Goal: Task Accomplishment & Management: Manage account settings

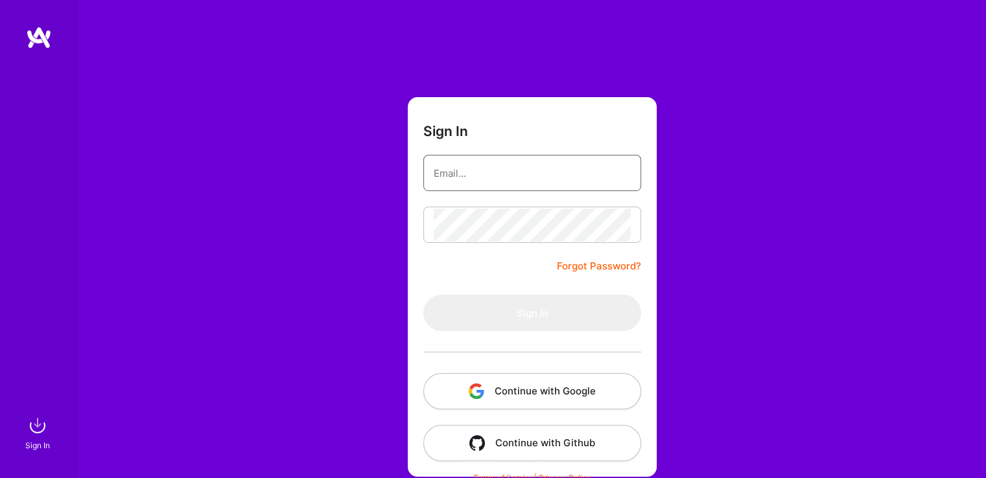
click at [496, 172] on input "email" at bounding box center [532, 173] width 197 height 33
type input "anna_kirkova@yahoo.com"
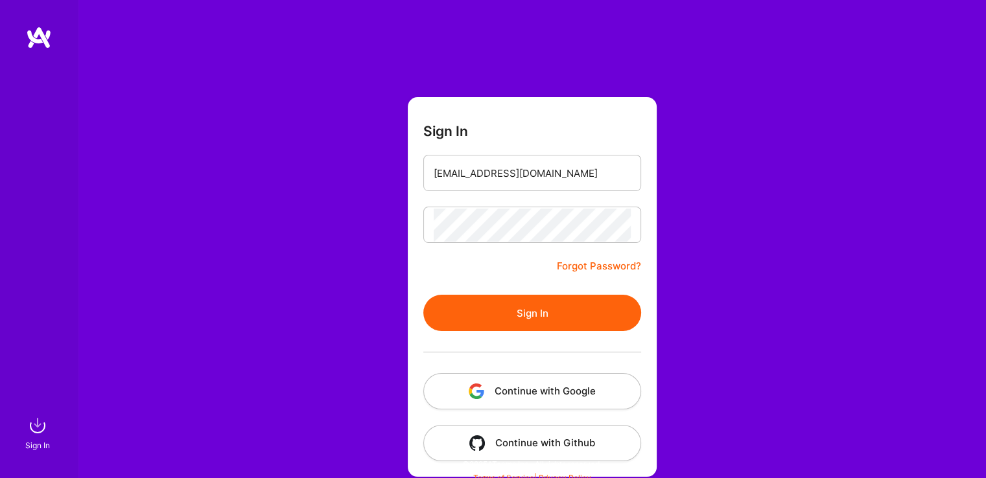
click at [537, 311] on button "Sign In" at bounding box center [532, 313] width 218 height 36
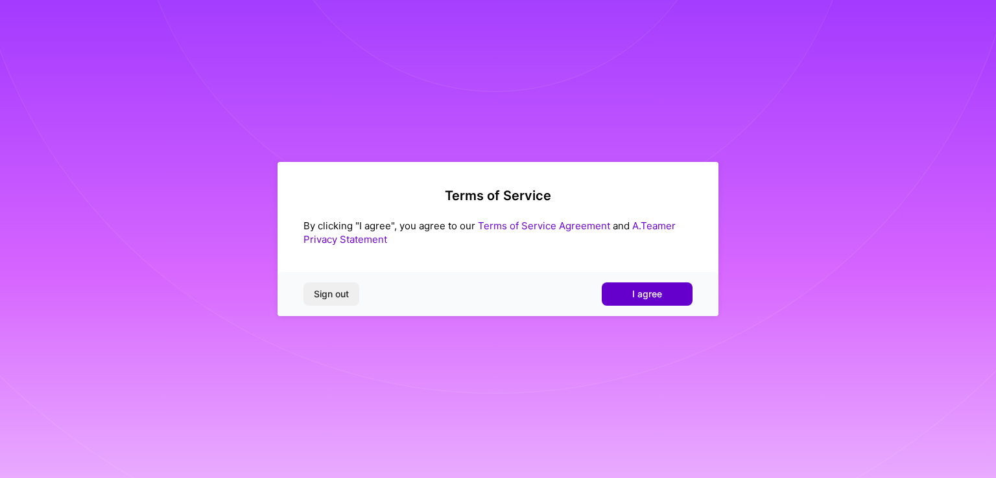
click at [654, 294] on span "I agree" at bounding box center [647, 294] width 30 height 13
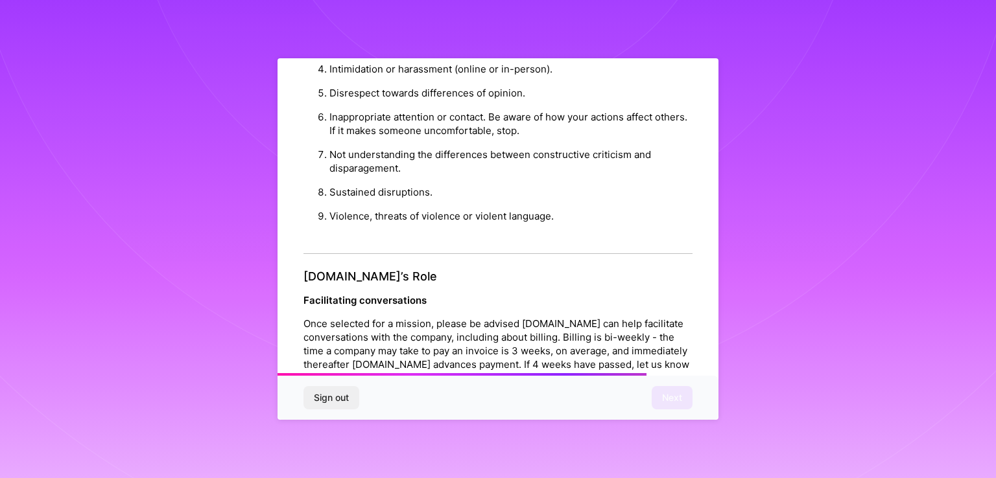
scroll to position [1475, 0]
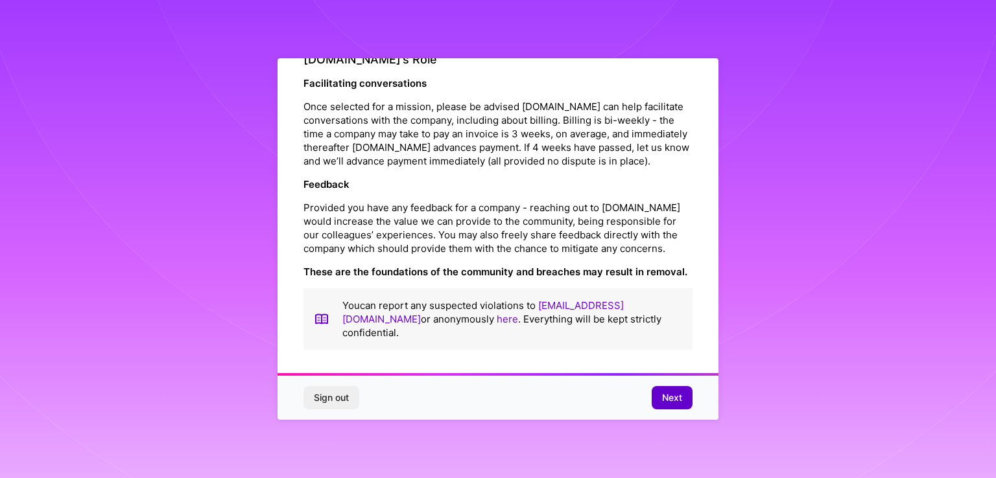
click at [668, 392] on span "Next" at bounding box center [672, 398] width 20 height 13
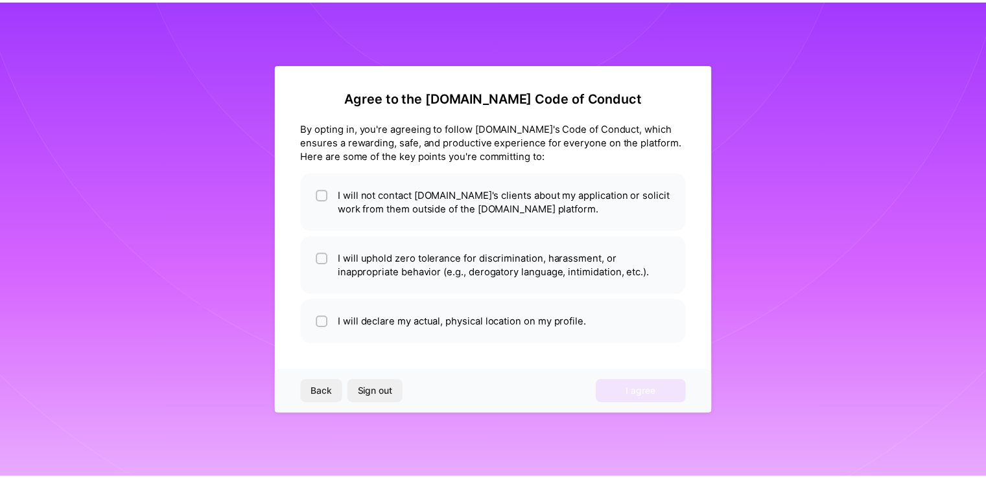
scroll to position [0, 0]
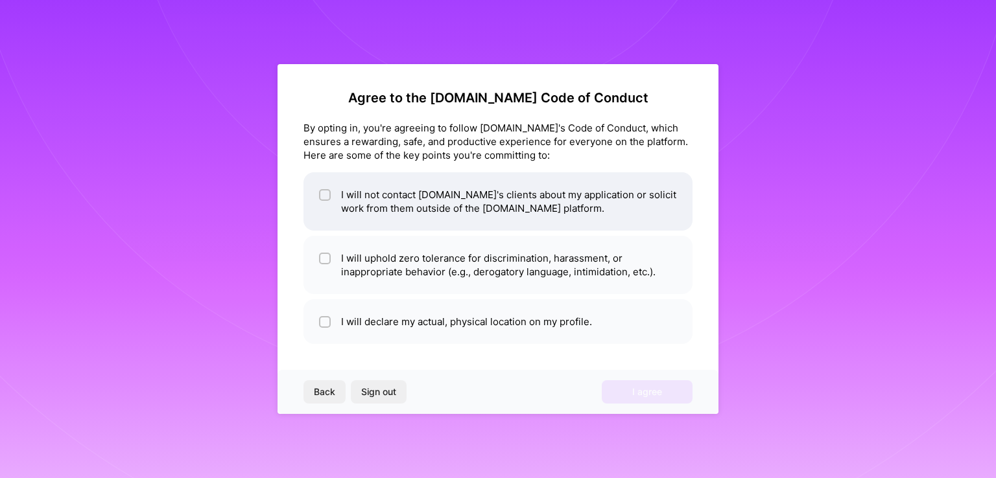
click at [323, 194] on input "checkbox" at bounding box center [326, 195] width 9 height 9
checkbox input "true"
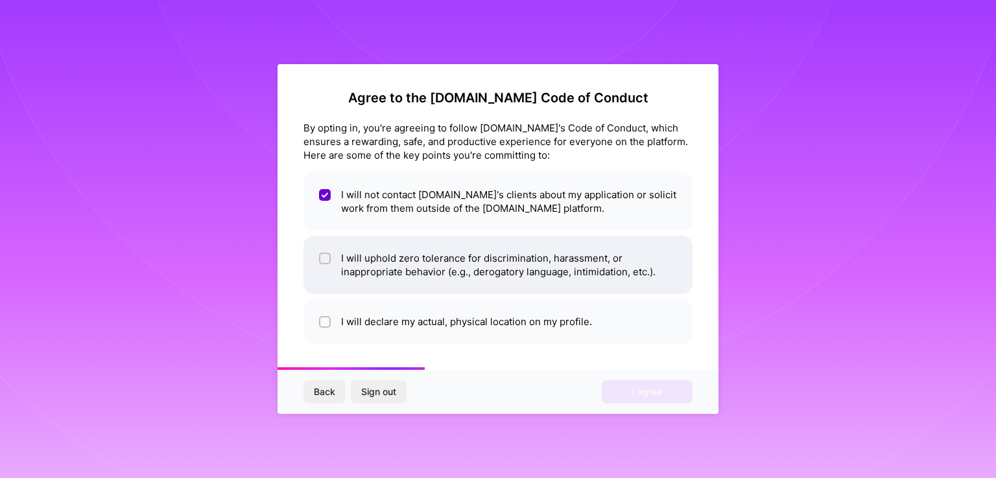
click at [326, 259] on input "checkbox" at bounding box center [326, 259] width 9 height 9
checkbox input "true"
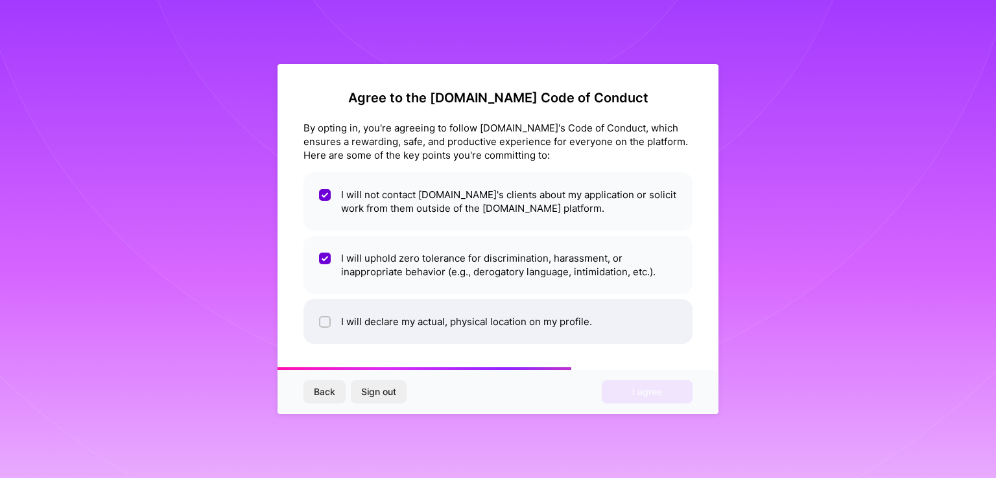
click at [325, 325] on input "checkbox" at bounding box center [326, 322] width 9 height 9
checkbox input "true"
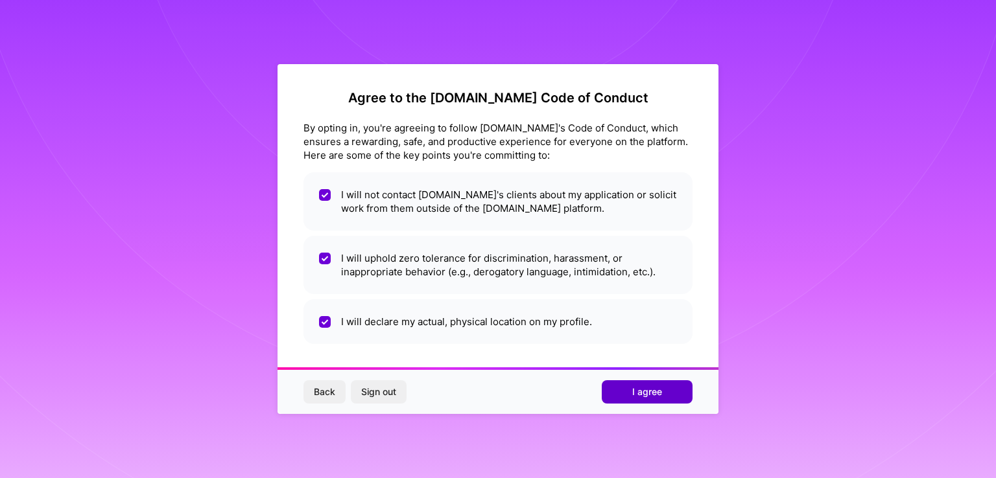
click at [655, 391] on span "I agree" at bounding box center [647, 392] width 30 height 13
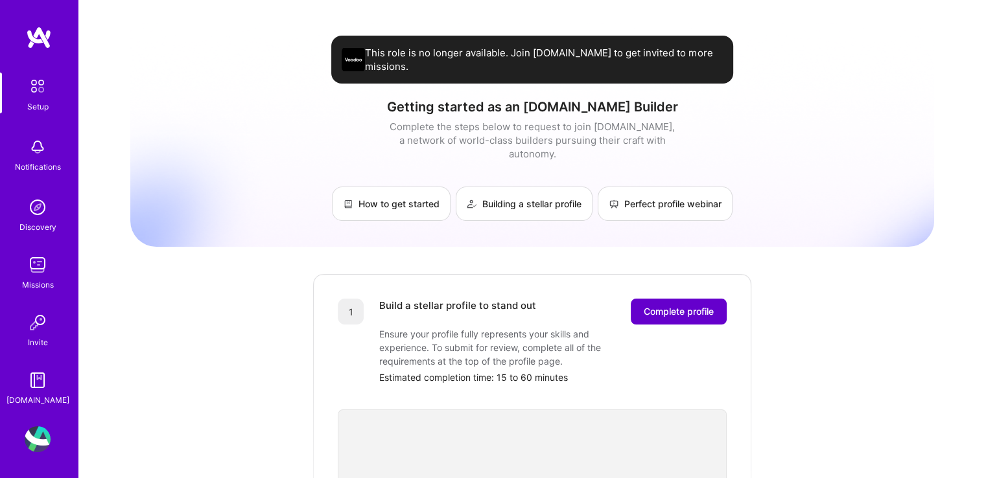
click at [690, 305] on span "Complete profile" at bounding box center [679, 311] width 70 height 13
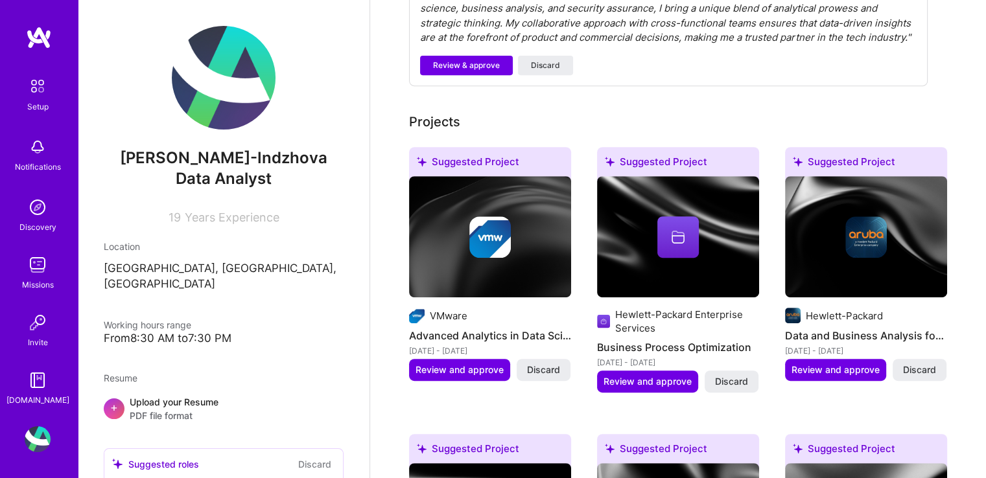
scroll to position [583, 0]
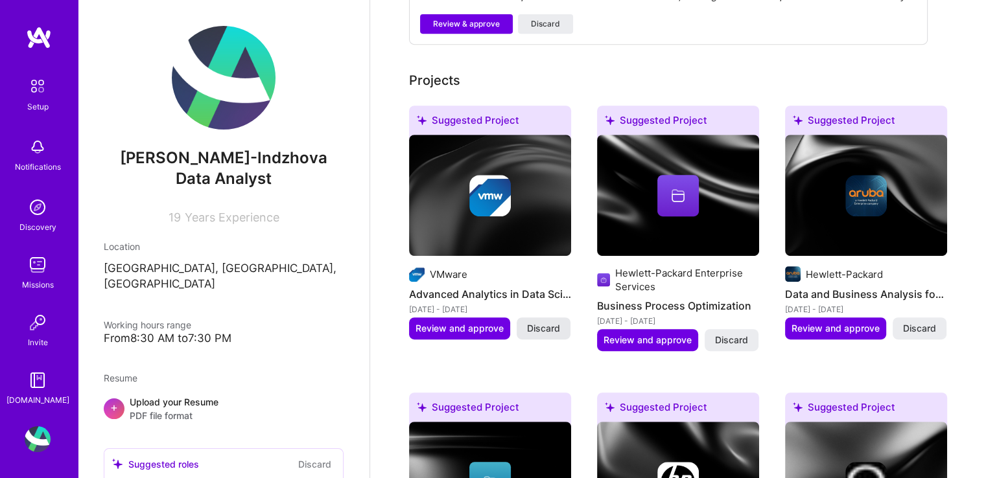
click at [552, 322] on span "Discard" at bounding box center [543, 328] width 33 height 13
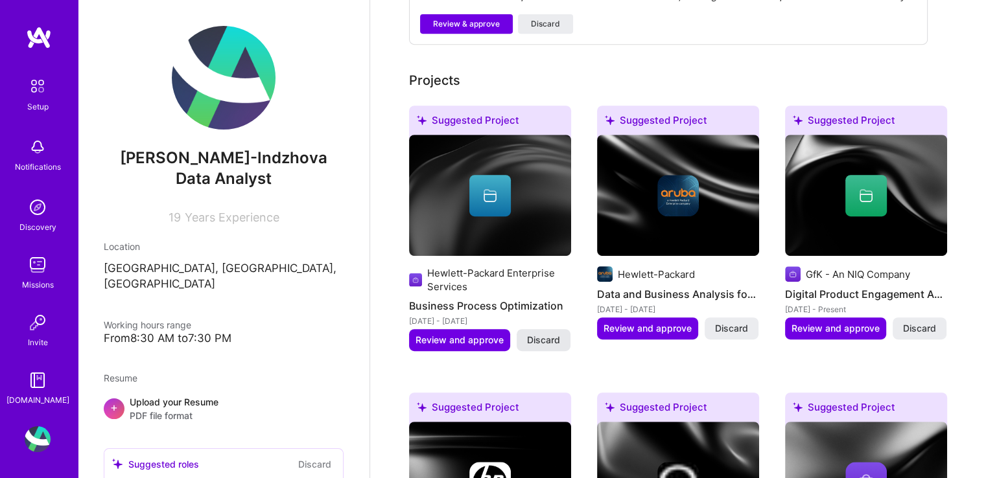
click at [547, 334] on span "Discard" at bounding box center [543, 340] width 33 height 13
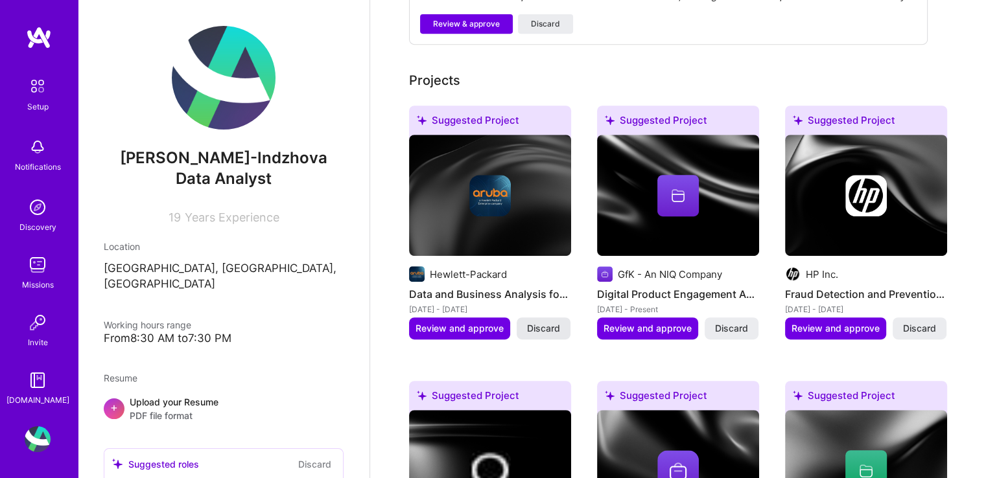
click at [547, 322] on span "Discard" at bounding box center [543, 328] width 33 height 13
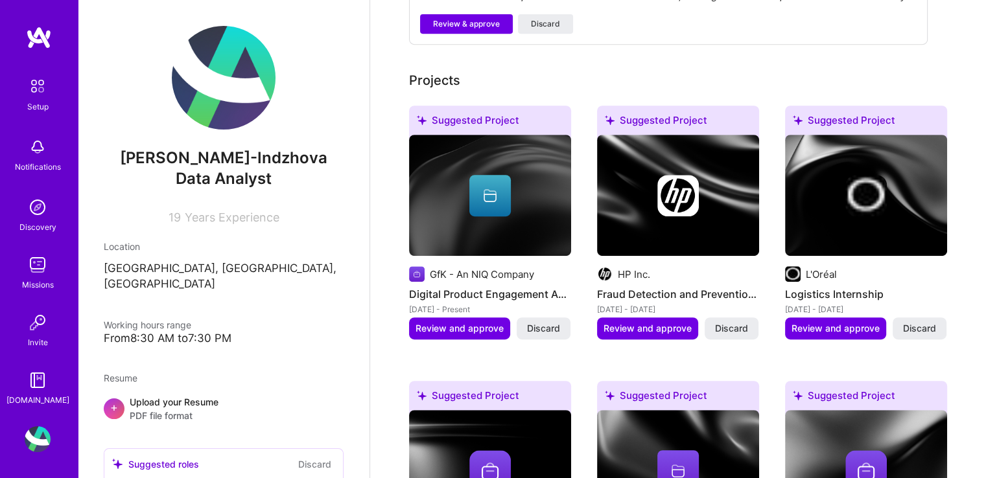
click at [547, 322] on span "Discard" at bounding box center [543, 328] width 33 height 13
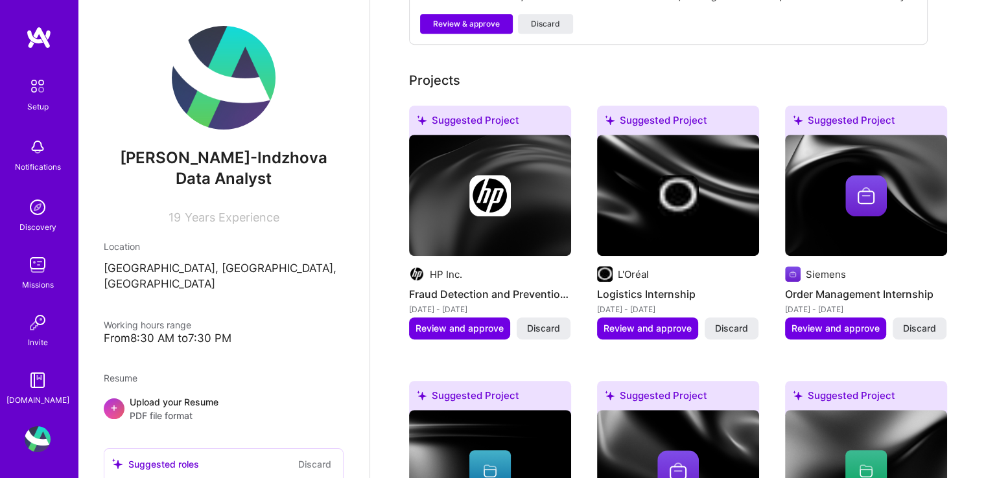
click at [547, 322] on span "Discard" at bounding box center [543, 328] width 33 height 13
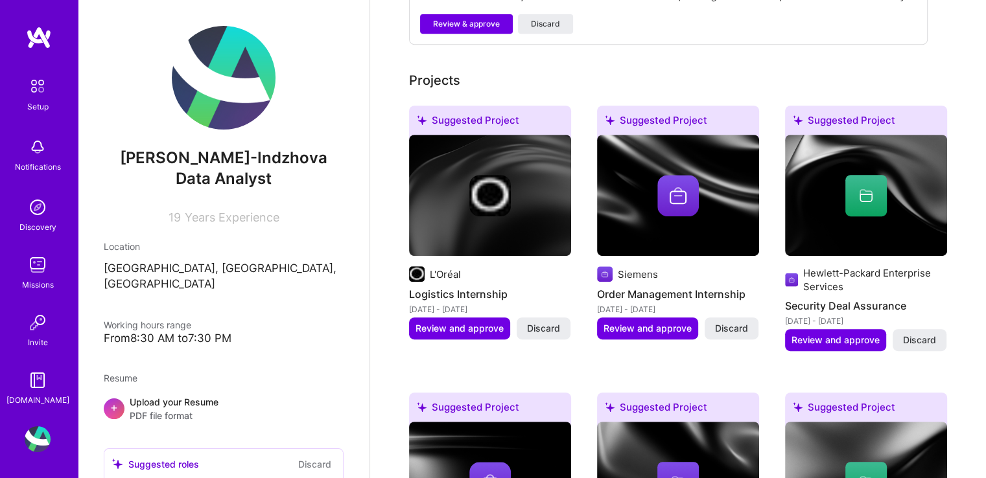
click at [547, 322] on span "Discard" at bounding box center [543, 328] width 33 height 13
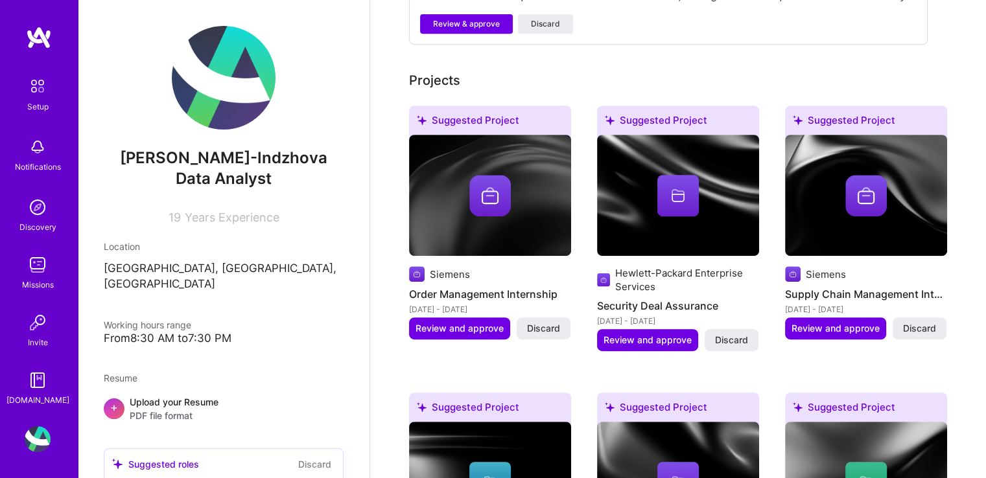
click at [547, 322] on span "Discard" at bounding box center [543, 328] width 33 height 13
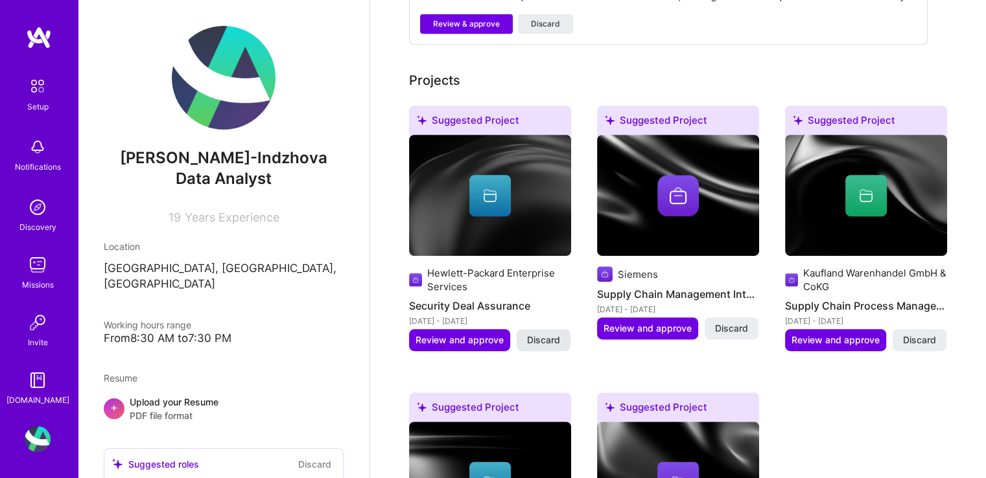
click at [550, 329] on button "Discard" at bounding box center [544, 340] width 54 height 22
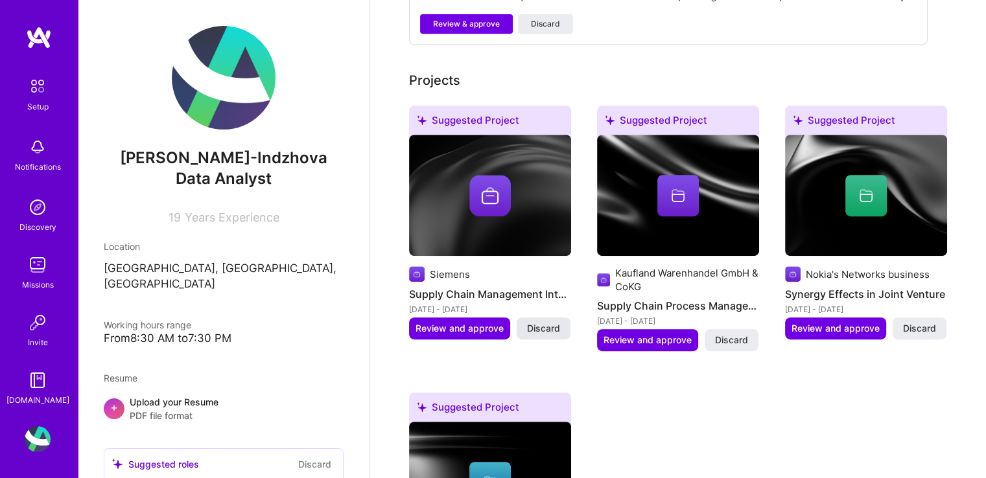
click at [551, 322] on span "Discard" at bounding box center [543, 328] width 33 height 13
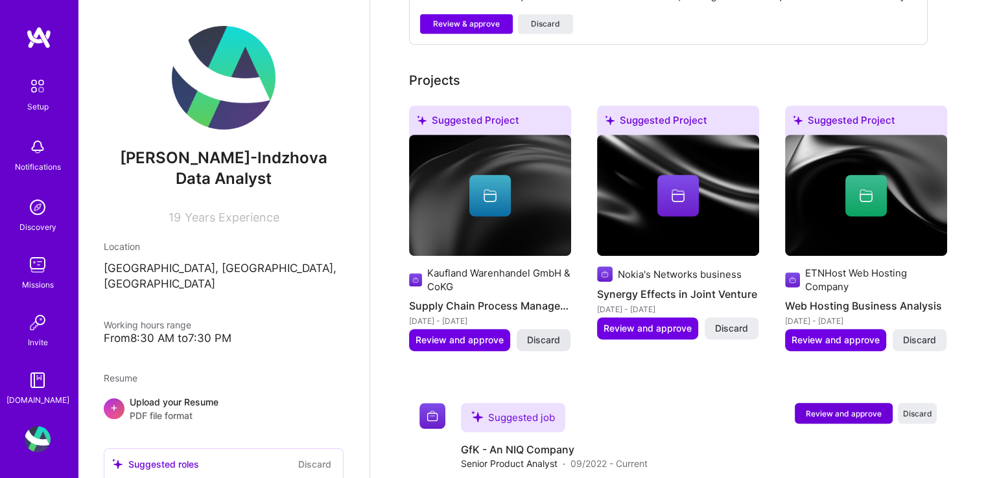
click at [552, 334] on span "Discard" at bounding box center [543, 340] width 33 height 13
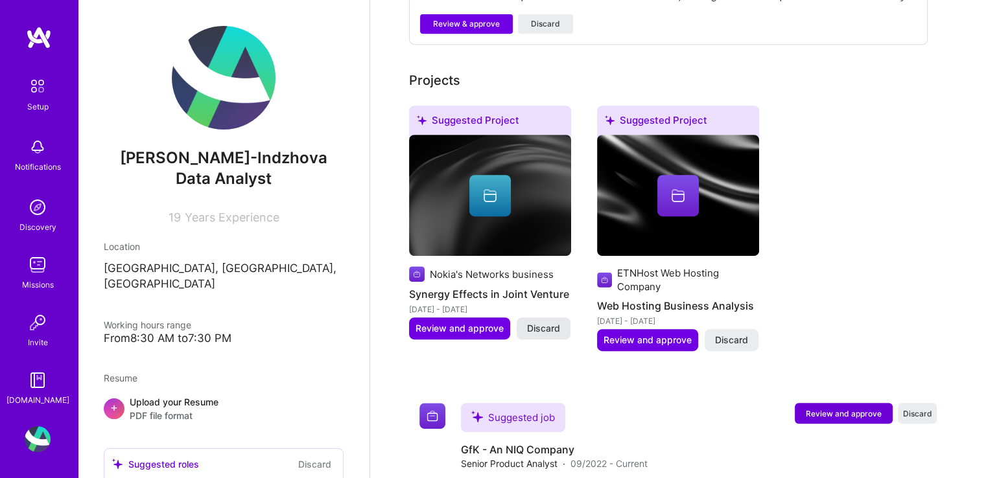
click at [551, 322] on span "Discard" at bounding box center [543, 328] width 33 height 13
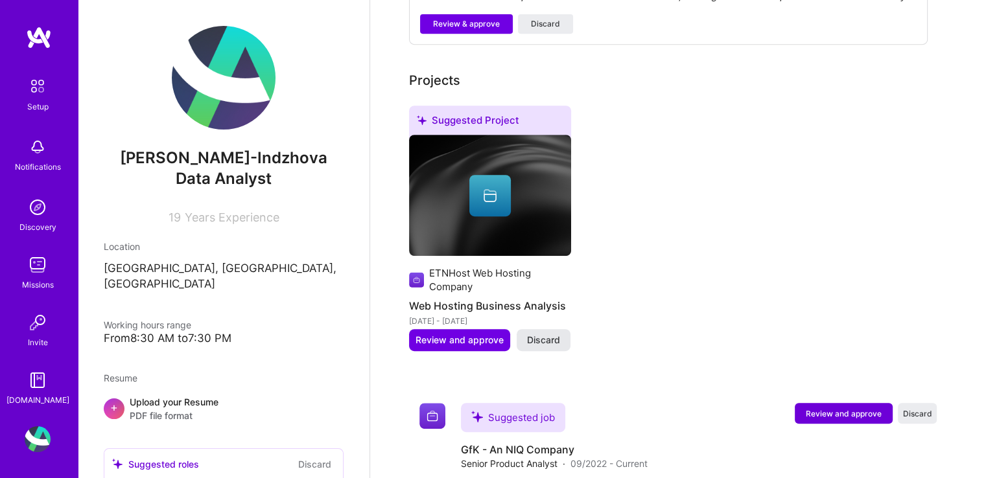
click at [552, 334] on span "Discard" at bounding box center [543, 340] width 33 height 13
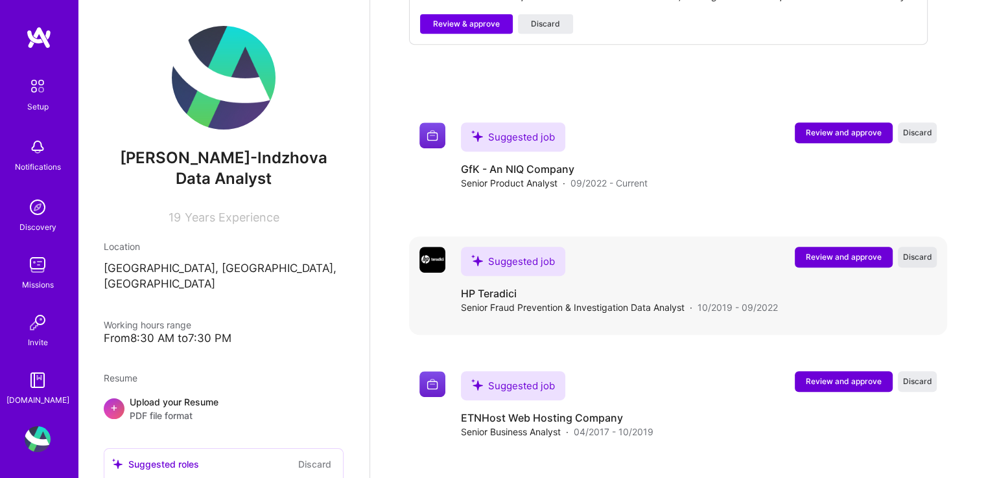
click at [925, 252] on span "Discard" at bounding box center [917, 257] width 29 height 11
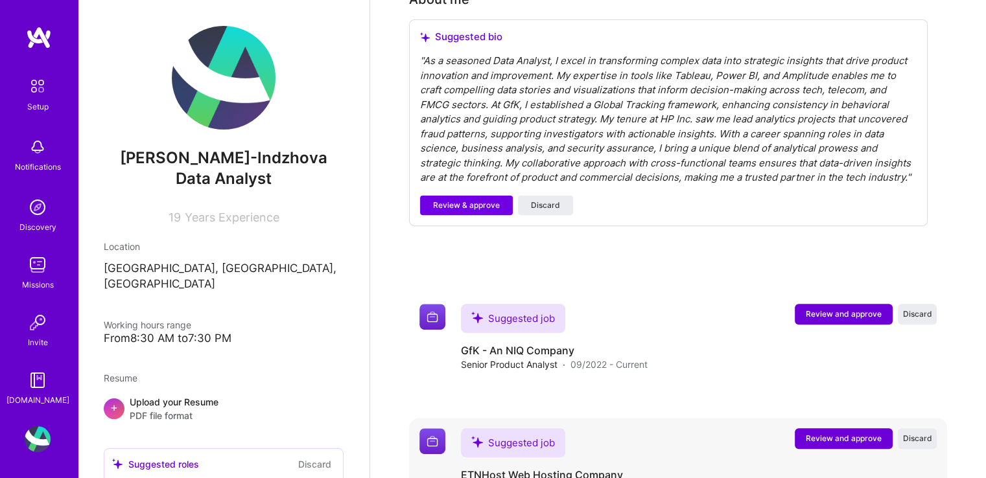
scroll to position [259, 0]
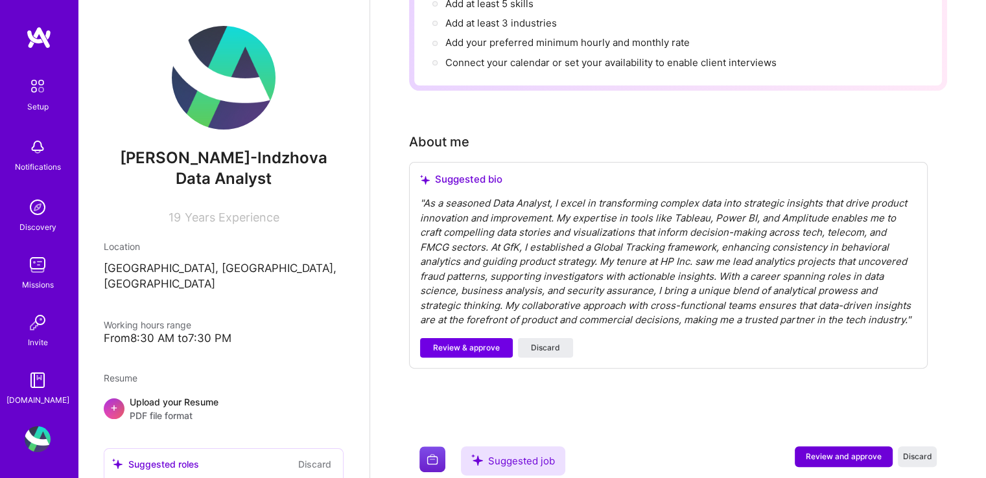
drag, startPoint x: 683, startPoint y: 245, endPoint x: 663, endPoint y: 242, distance: 19.6
click at [682, 245] on div "" As a seasoned Data Analyst, I excel in transforming complex data into strateg…" at bounding box center [668, 262] width 497 height 132
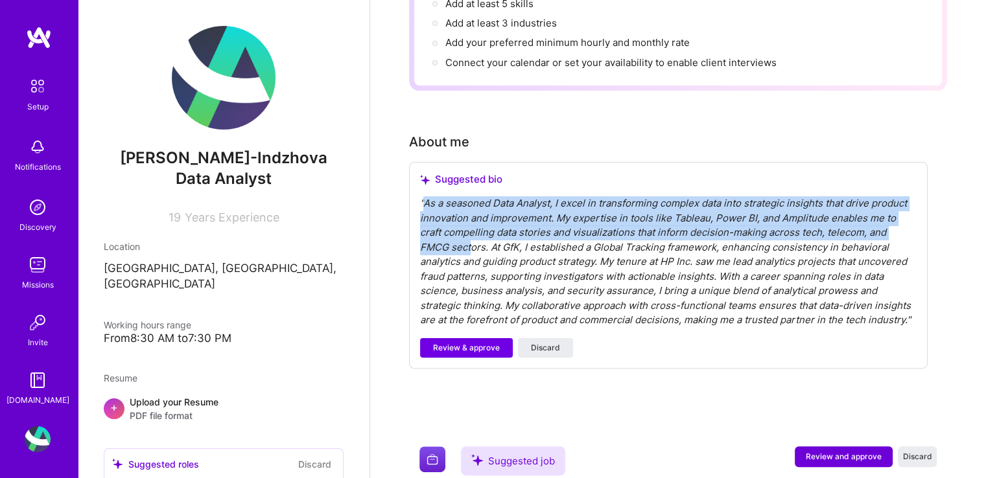
drag, startPoint x: 423, startPoint y: 185, endPoint x: 473, endPoint y: 231, distance: 68.4
click at [473, 231] on div "" As a seasoned Data Analyst, I excel in transforming complex data into strateg…" at bounding box center [668, 262] width 497 height 132
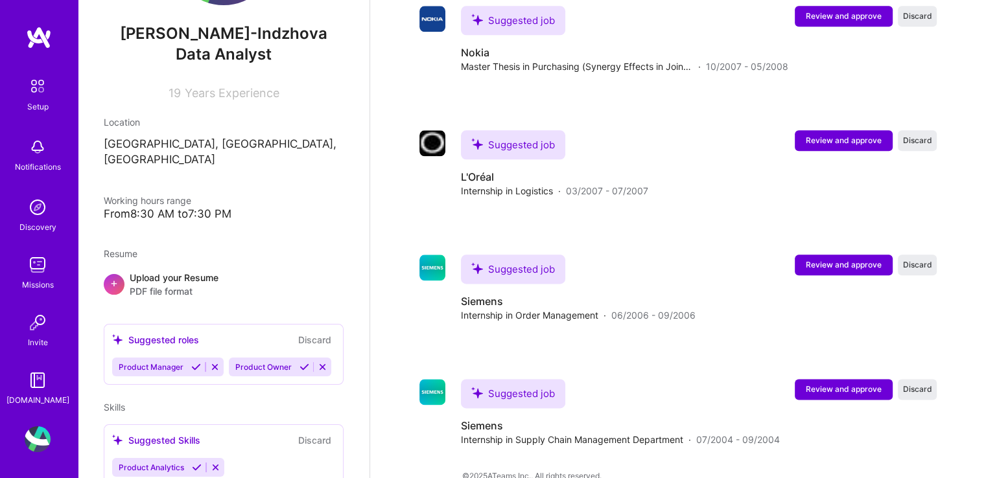
scroll to position [130, 0]
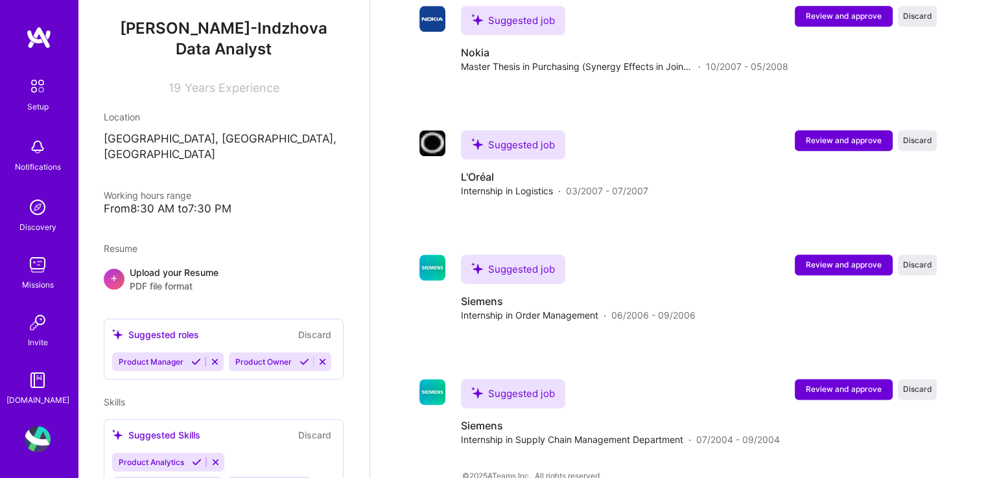
click at [216, 357] on icon at bounding box center [215, 362] width 10 height 10
click at [207, 371] on div "[PERSON_NAME]-Indzhova Data Analyst 19 Years Experience Location [GEOGRAPHIC_DA…" at bounding box center [224, 239] width 292 height 478
click at [206, 357] on icon at bounding box center [207, 362] width 10 height 10
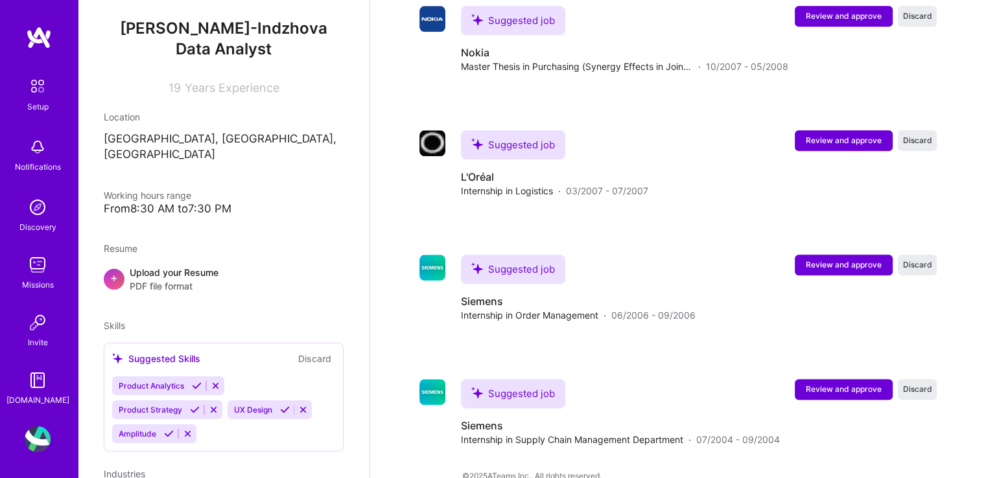
click at [302, 405] on icon at bounding box center [303, 410] width 10 height 10
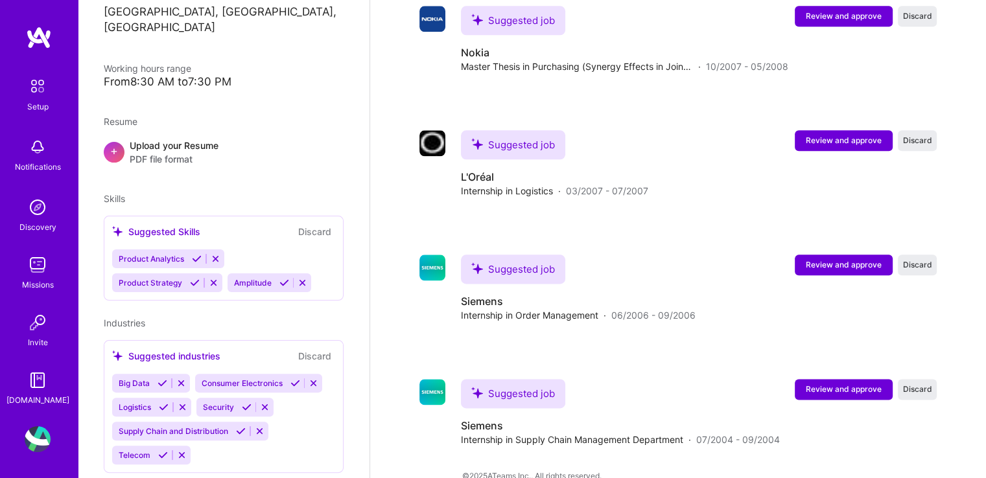
scroll to position [277, 0]
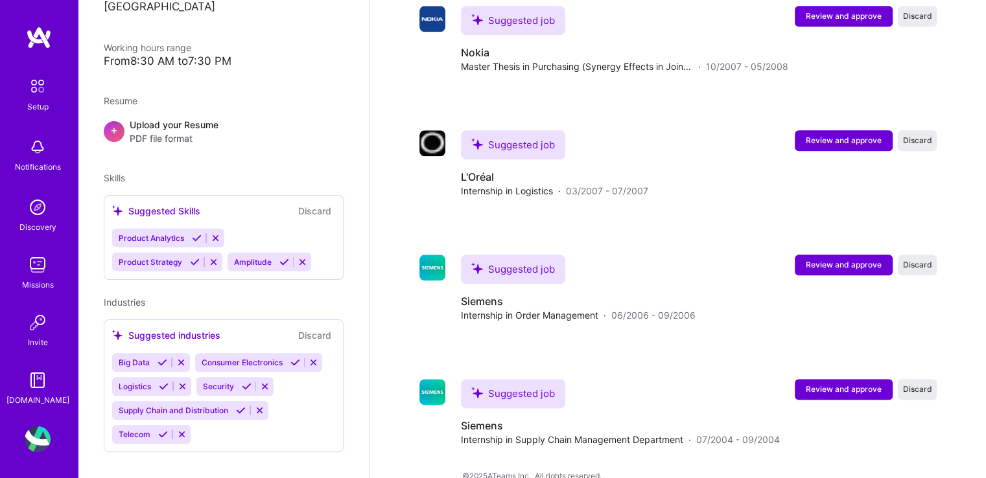
click at [185, 382] on icon at bounding box center [183, 387] width 10 height 10
click at [180, 358] on icon at bounding box center [181, 363] width 10 height 10
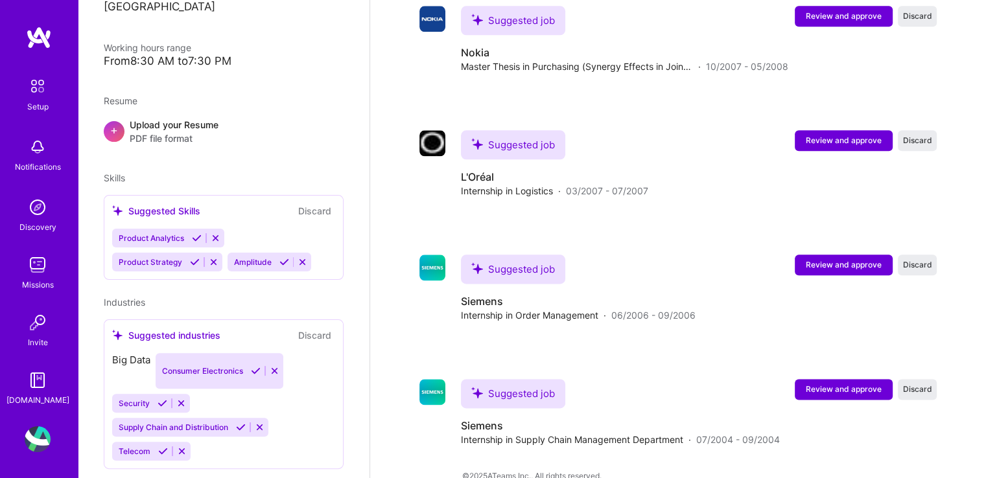
scroll to position [253, 0]
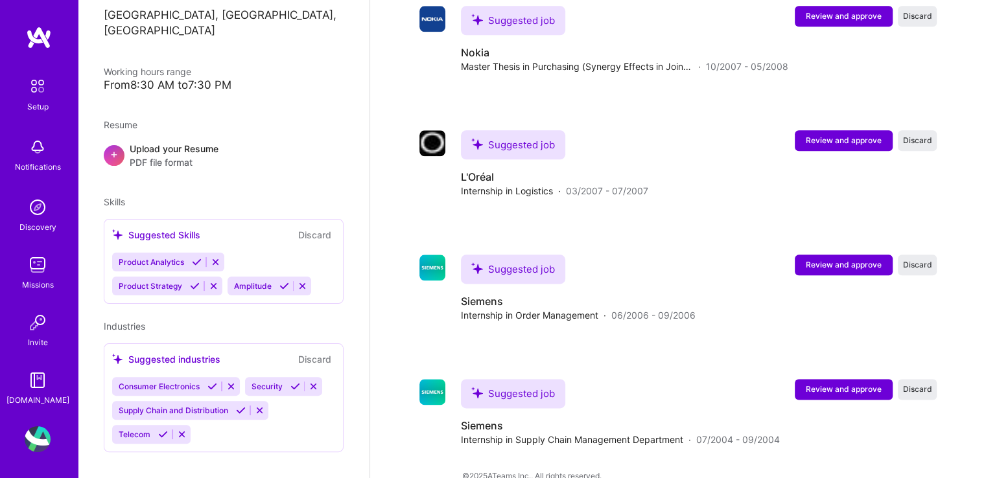
click at [228, 382] on icon at bounding box center [231, 387] width 10 height 10
click at [179, 382] on icon at bounding box center [181, 387] width 10 height 10
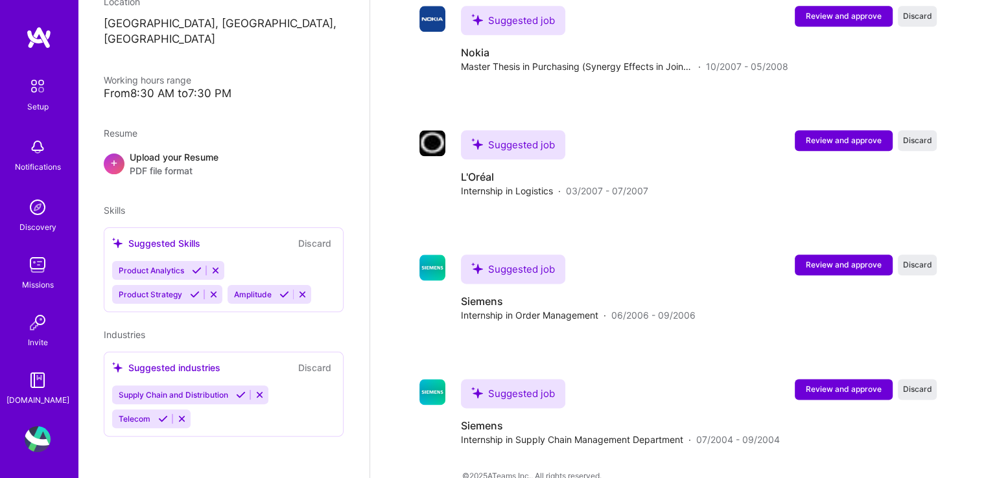
scroll to position [229, 0]
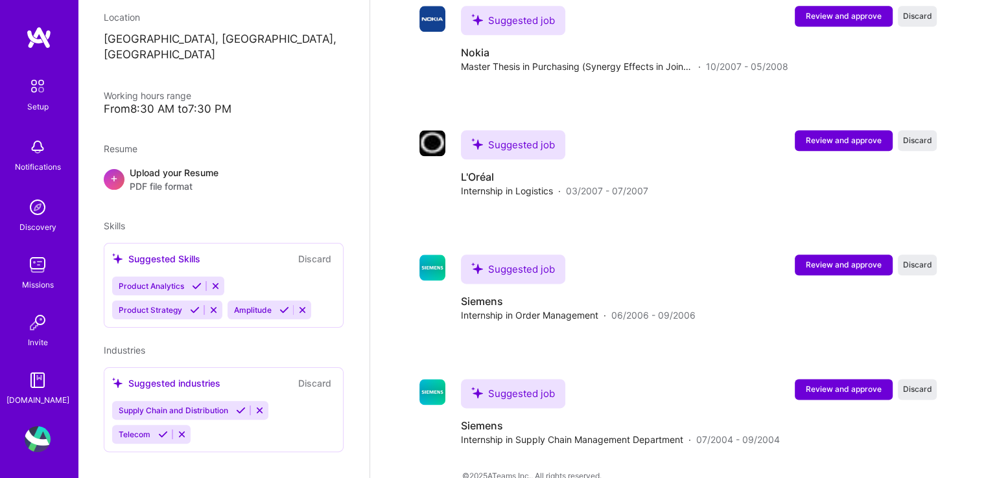
click at [264, 406] on icon at bounding box center [260, 411] width 10 height 10
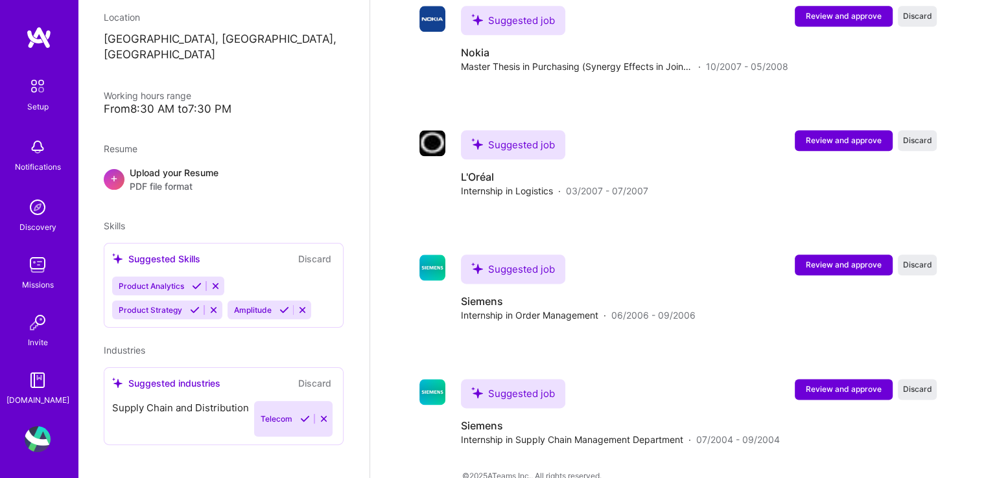
scroll to position [205, 0]
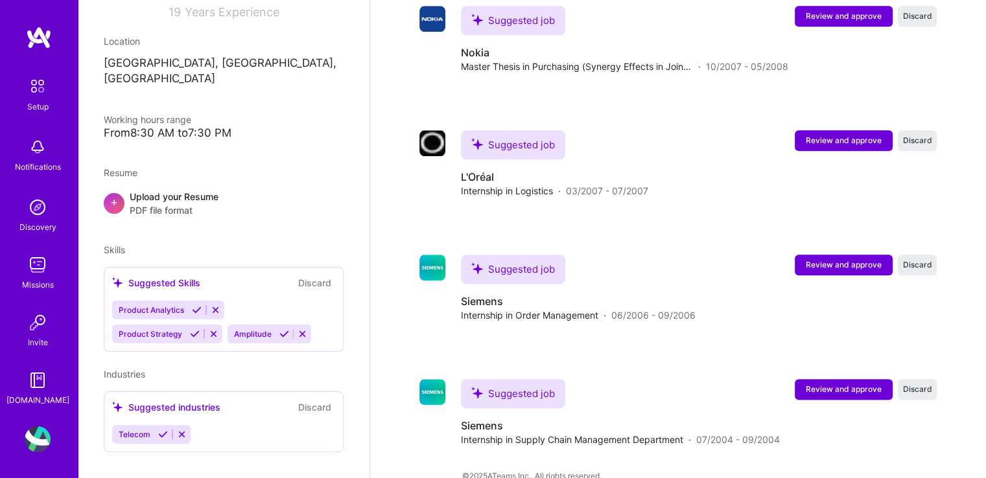
click at [183, 430] on icon at bounding box center [182, 435] width 10 height 10
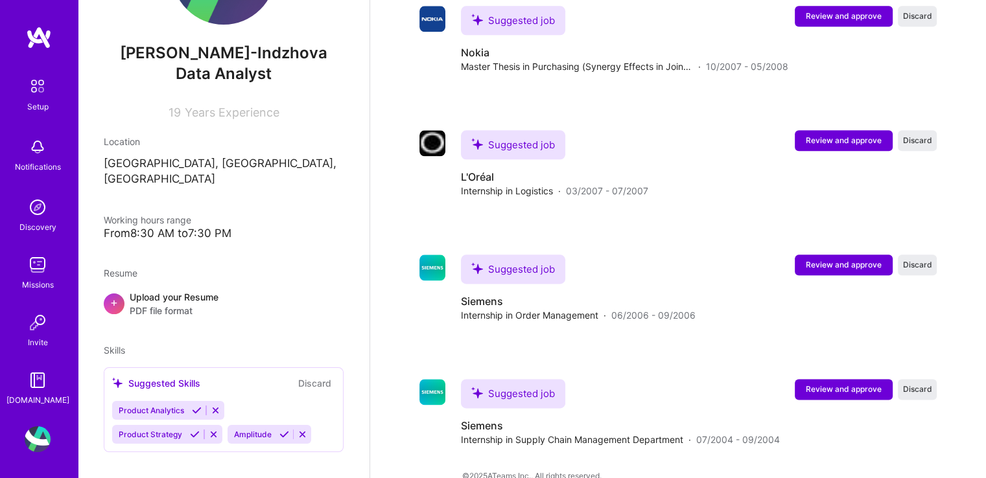
scroll to position [0, 0]
